Goal: Task Accomplishment & Management: Manage account settings

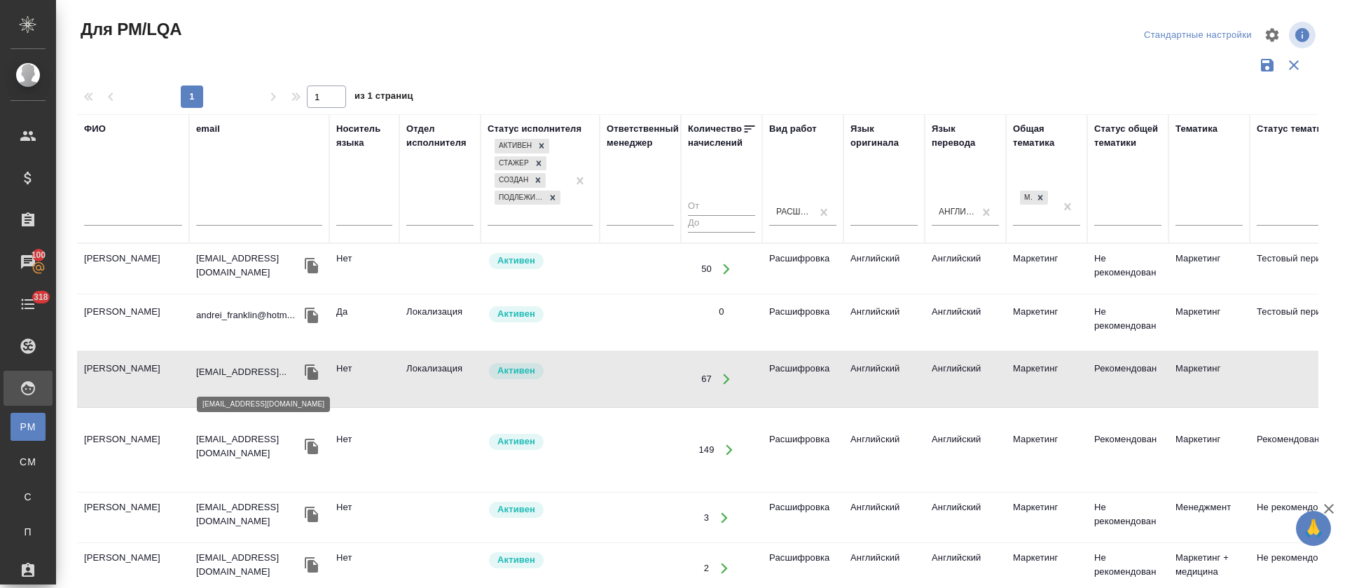
click at [242, 374] on p "msinelnikova12@gmail..." at bounding box center [241, 372] width 90 height 14
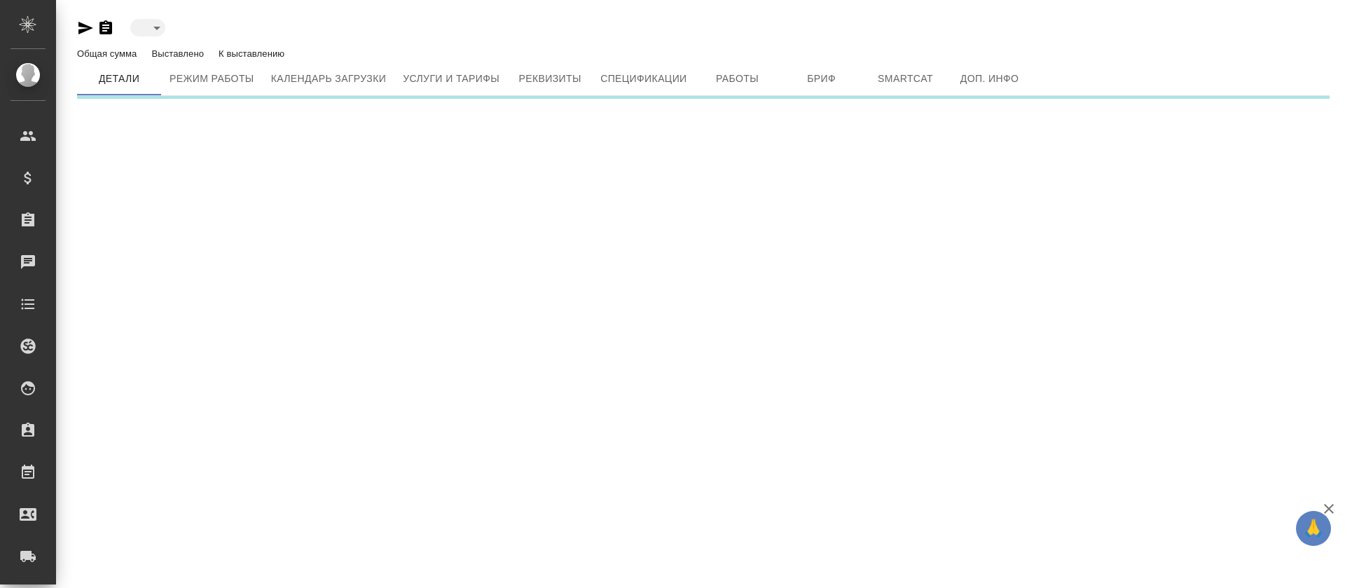
type input "active"
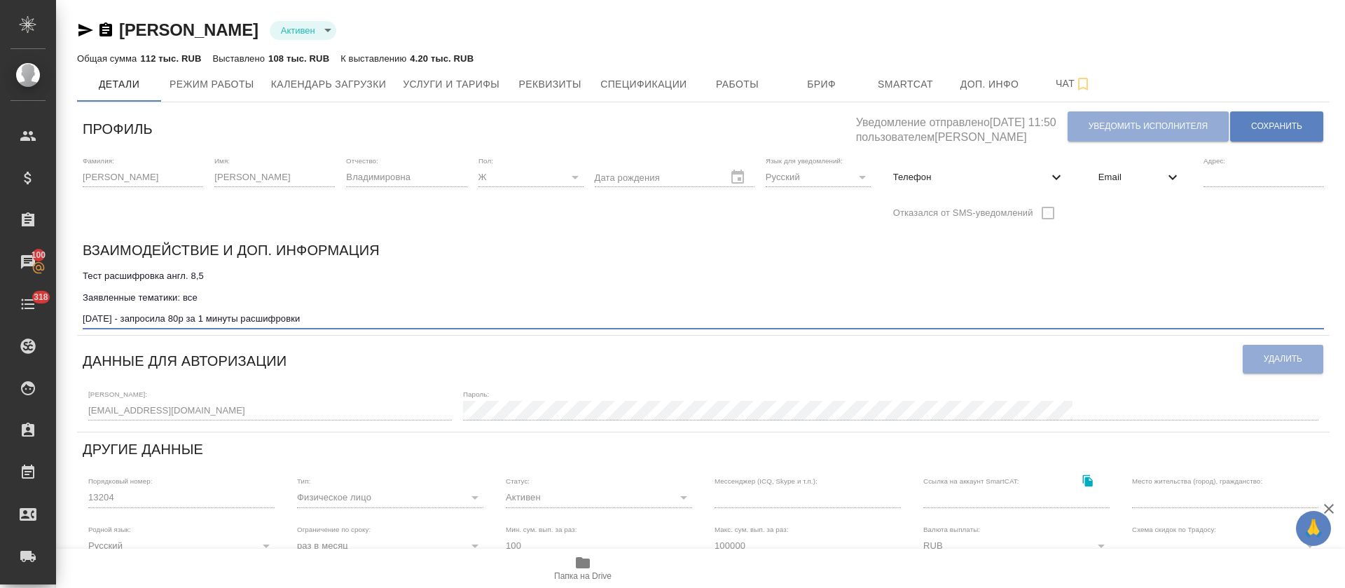
click at [275, 317] on textarea "Тест расшифровка англ. 8,5 Заявленные тематики: все сентябрь 2025 - запросила 8…" at bounding box center [703, 297] width 1241 height 54
type textarea "Тест расшифровка англ. 8,5 Заявленные тематики: все сентябрь 2025 - запросила 8…"
click at [1253, 122] on span "Сохранить" at bounding box center [1276, 126] width 51 height 12
